Goal: Task Accomplishment & Management: Complete application form

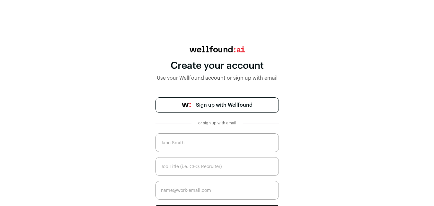
click at [244, 105] on span "Sign up with Wellfound" at bounding box center [224, 105] width 57 height 8
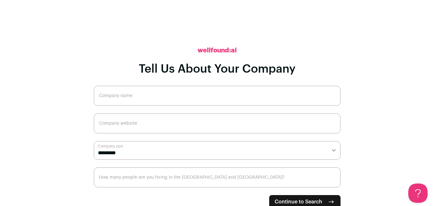
scroll to position [3, 0]
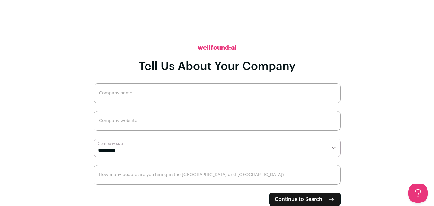
click at [310, 197] on span "Continue to Search" at bounding box center [299, 200] width 48 height 8
